Goal: Task Accomplishment & Management: Use online tool/utility

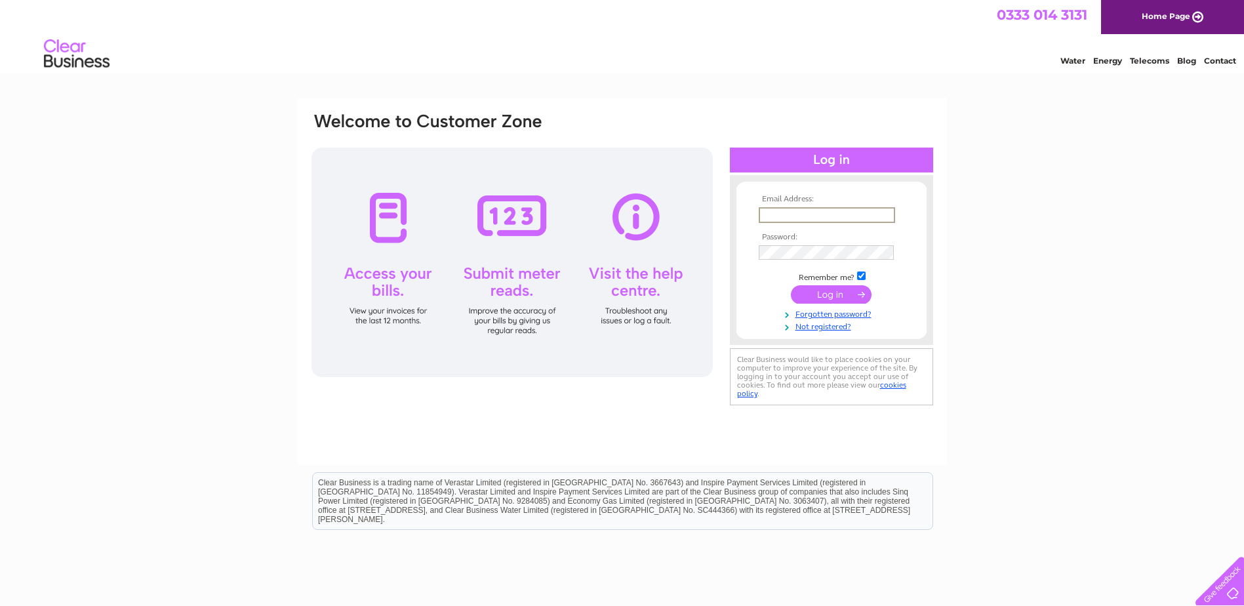
type input "s.mackie469@btinternet.com"
click at [833, 294] on input "submit" at bounding box center [831, 294] width 81 height 18
click at [531, 386] on div "Email Address: [EMAIL_ADDRESS][DOMAIN_NAME] Password:" at bounding box center [622, 265] width 624 height 308
click at [824, 289] on input "submit" at bounding box center [831, 293] width 81 height 18
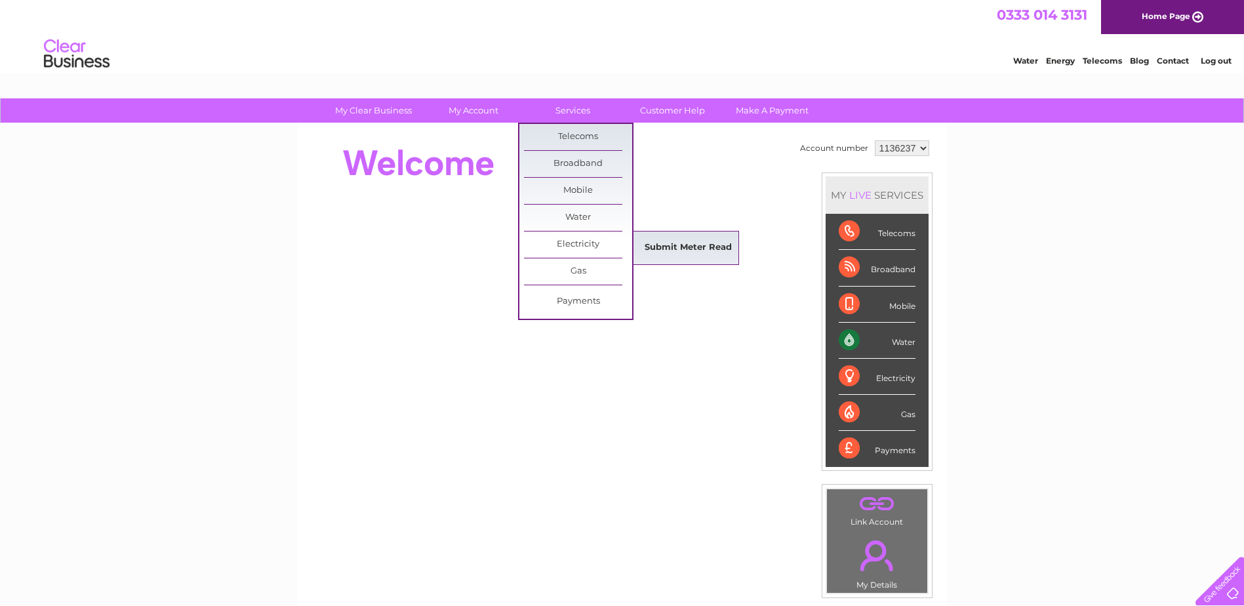
click at [657, 247] on link "Submit Meter Read" at bounding box center [688, 248] width 108 height 26
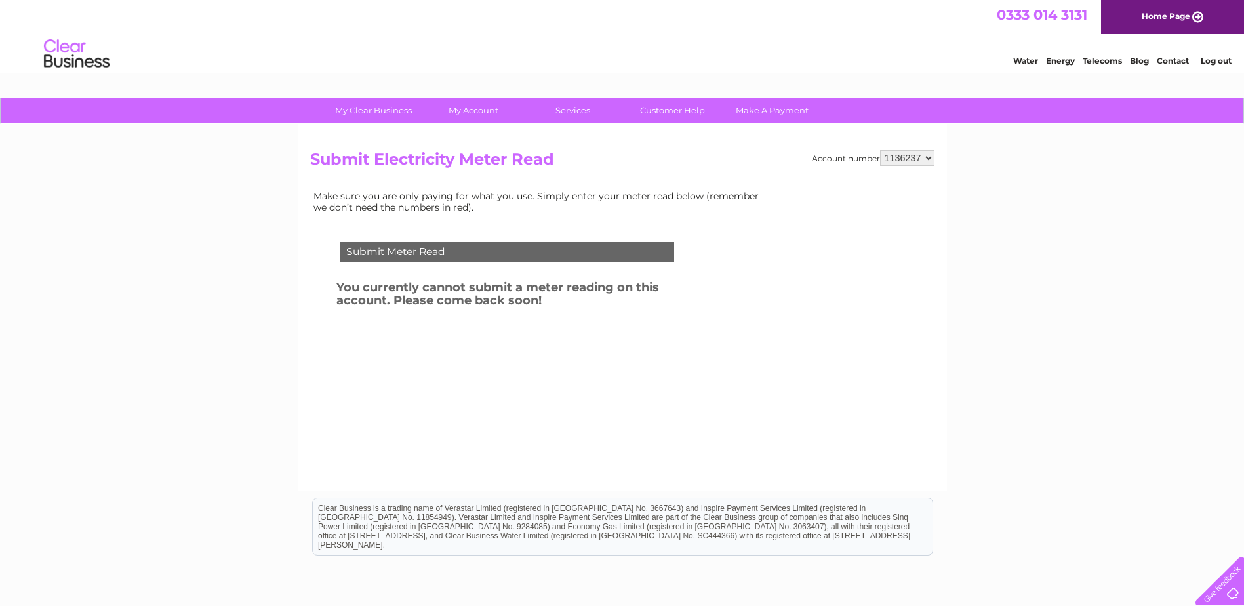
click at [420, 199] on td "Make sure you are only paying for what you use. Simply enter your meter read be…" at bounding box center [539, 202] width 459 height 28
click at [928, 158] on select "1136237" at bounding box center [907, 158] width 54 height 16
click at [677, 110] on link "Customer Help" at bounding box center [672, 110] width 108 height 24
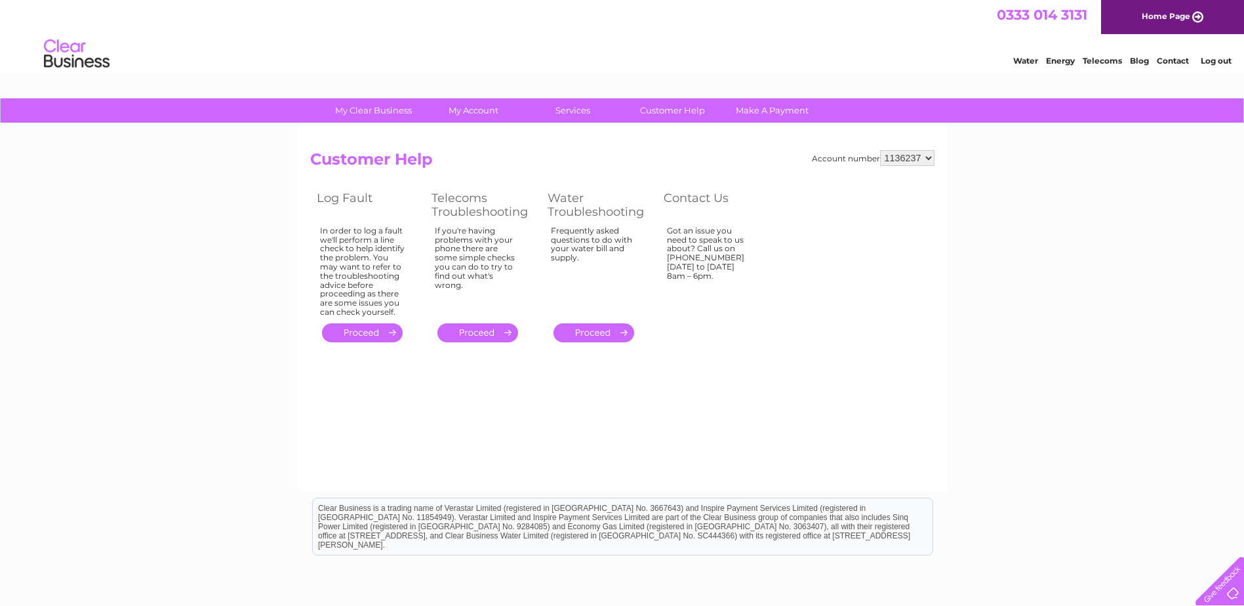
click at [653, 244] on td "Frequently asked questions to do with your water bill and supply." at bounding box center [599, 271] width 116 height 97
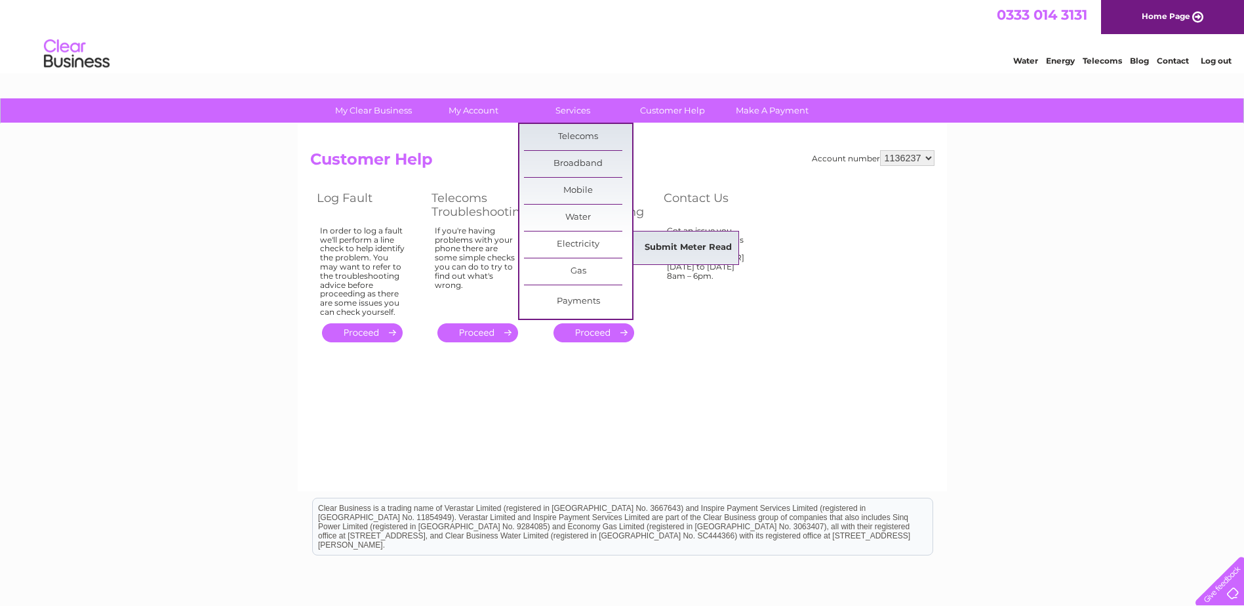
click at [668, 240] on link "Submit Meter Read" at bounding box center [688, 248] width 108 height 26
